Goal: Information Seeking & Learning: Find specific page/section

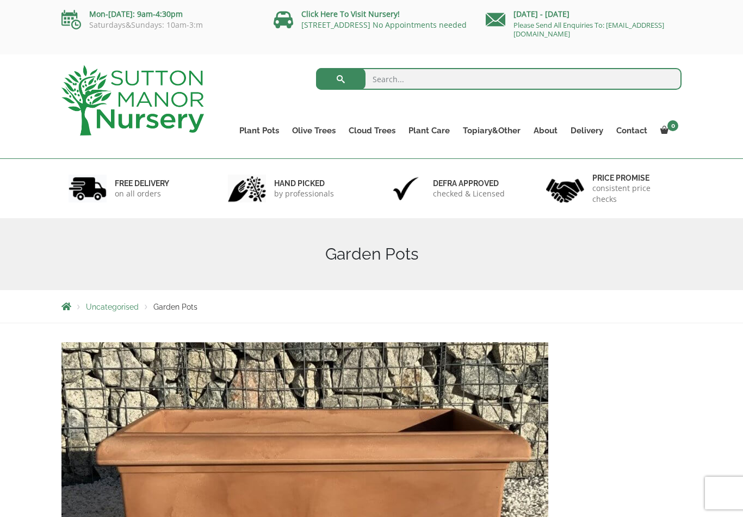
click at [0, 0] on ul "Resin Bonded Pots The Amalfi Pots The Milan Pots The Capri Pots The Brunello Po…" at bounding box center [0, 0] width 0 height 0
click at [0, 0] on link "The Barolo Pots" at bounding box center [0, 0] width 0 height 0
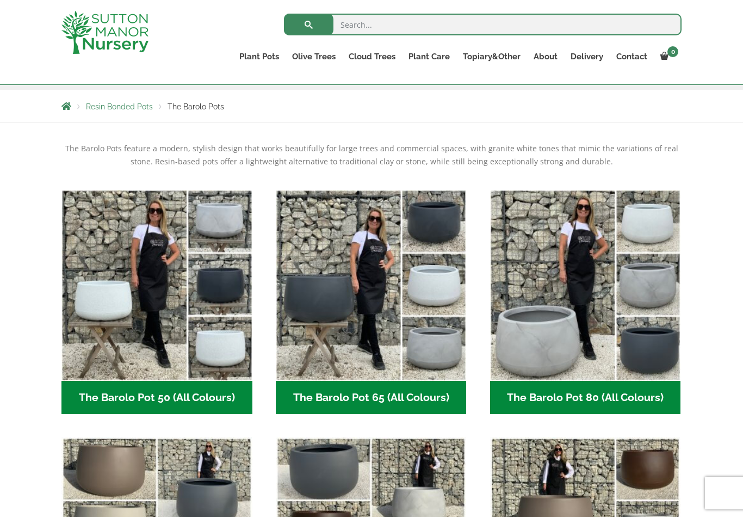
scroll to position [172, 0]
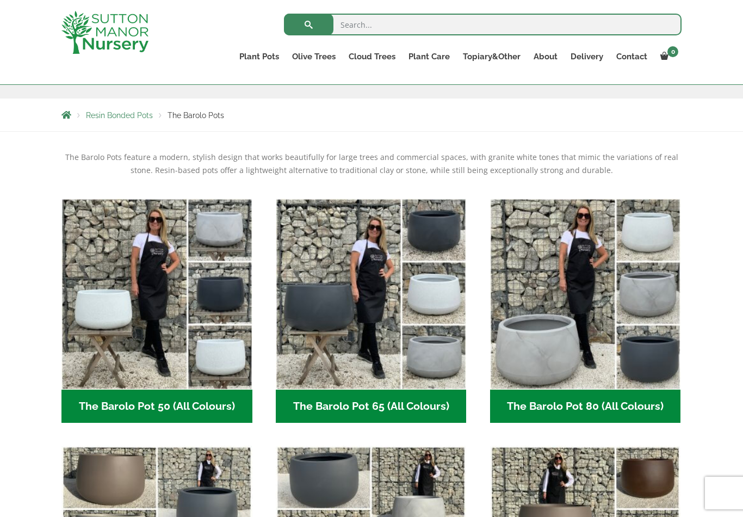
click at [357, 24] on input "search" at bounding box center [483, 25] width 398 height 22
type input "Rectangular resign pots"
click at [308, 24] on button "submit" at bounding box center [308, 25] width 49 height 22
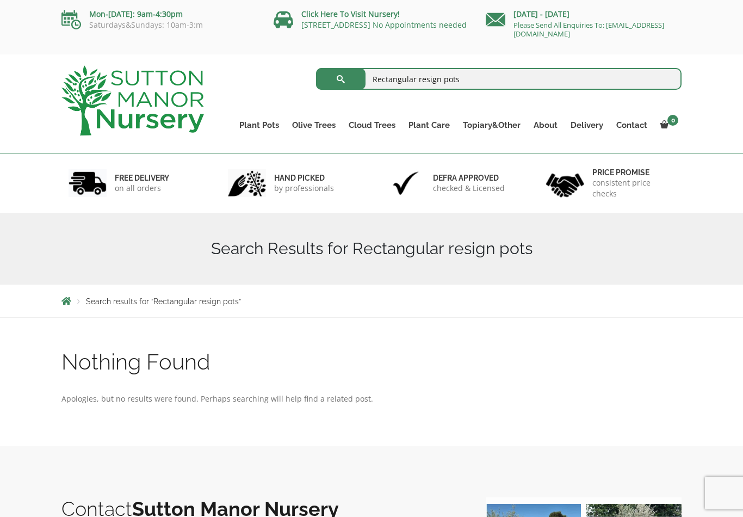
click at [479, 86] on input "Rectangular resign pots" at bounding box center [499, 79] width 366 height 22
type input "Re"
type input "All resign pots"
click at [340, 79] on button "submit" at bounding box center [340, 79] width 49 height 22
click at [435, 89] on input "All resign pots" at bounding box center [499, 79] width 366 height 22
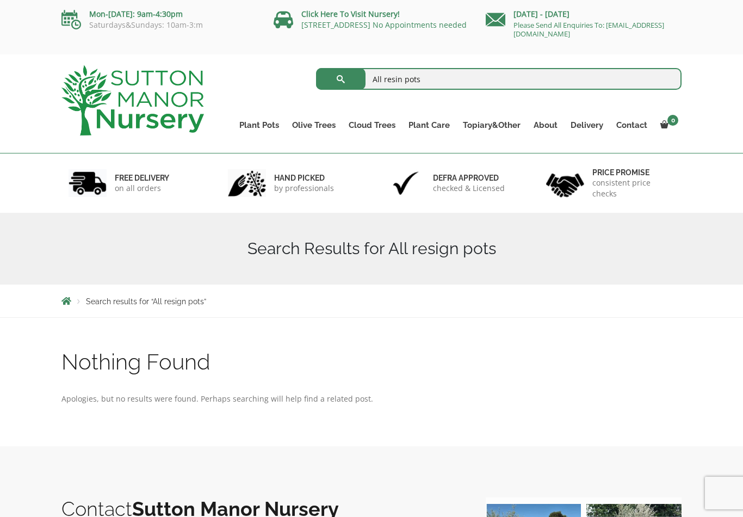
type input "All resin pots"
click at [340, 79] on button "submit" at bounding box center [340, 79] width 49 height 22
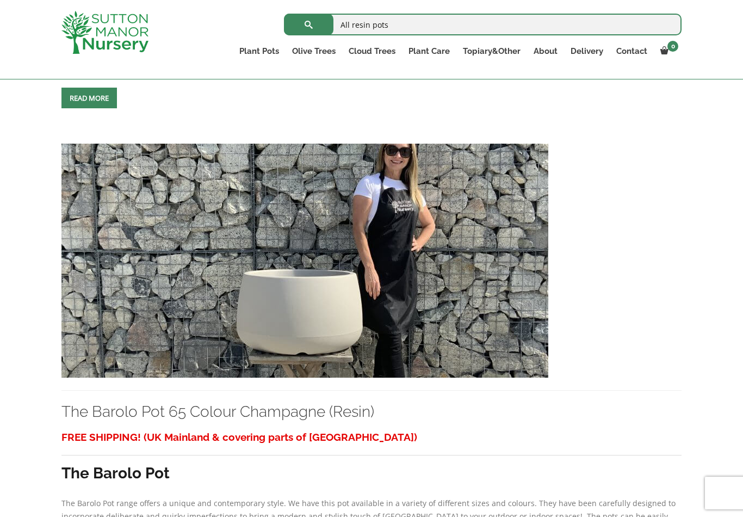
scroll to position [657, 0]
click at [412, 29] on input "All resin pots" at bounding box center [483, 25] width 398 height 22
type input "All resin pots rectangle"
click at [308, 24] on button "submit" at bounding box center [308, 25] width 49 height 22
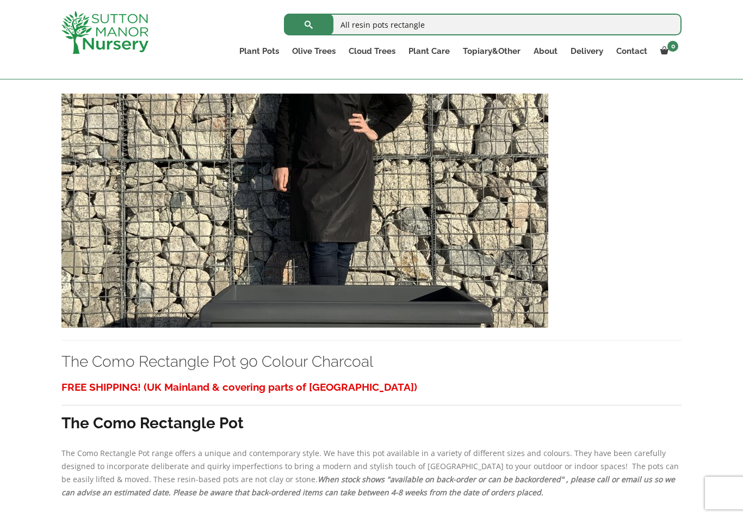
scroll to position [172, 0]
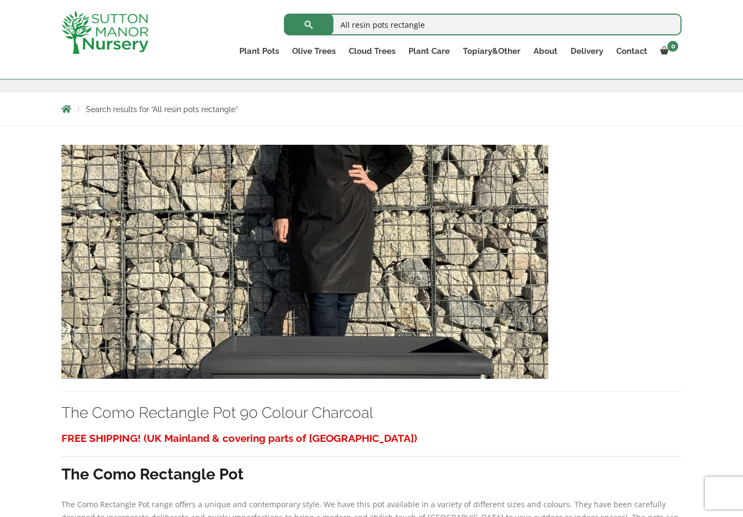
click at [506, 320] on img at bounding box center [304, 262] width 487 height 234
